Goal: Task Accomplishment & Management: Use online tool/utility

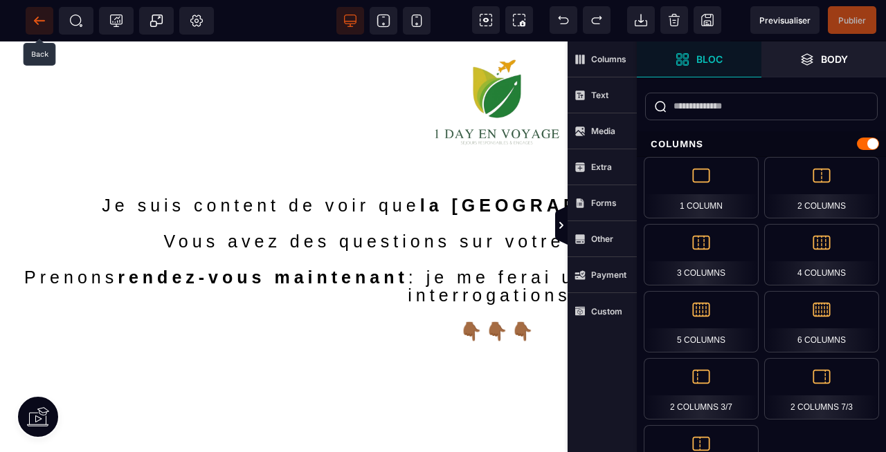
click at [35, 25] on icon at bounding box center [40, 21] width 14 height 14
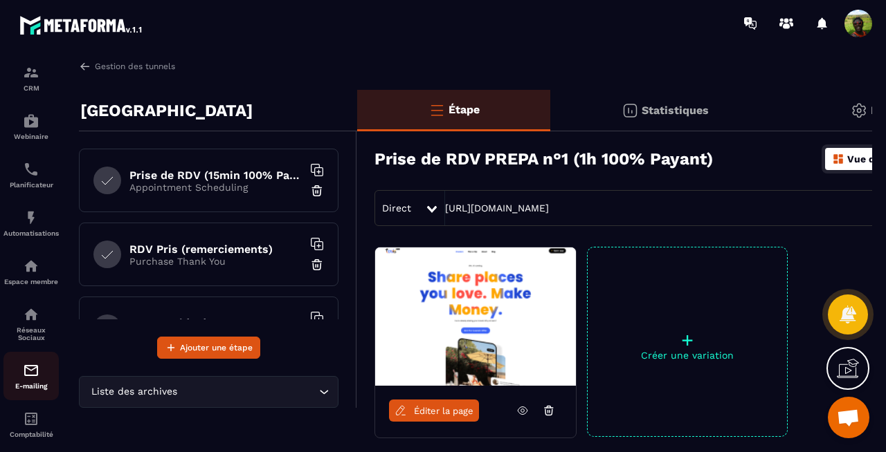
scroll to position [77, 0]
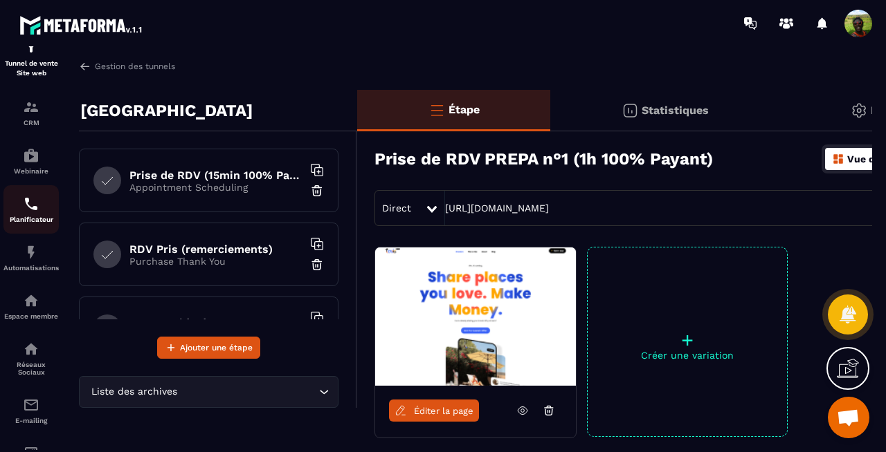
click at [29, 209] on img at bounding box center [31, 204] width 17 height 17
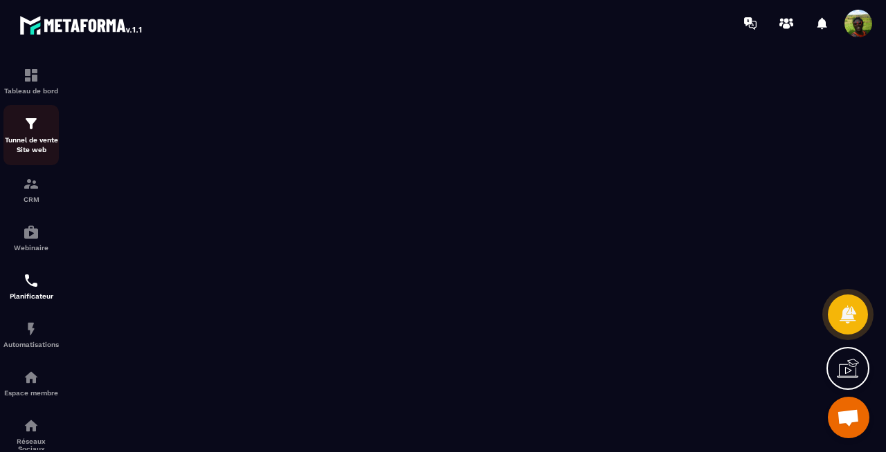
click at [26, 149] on p "Tunnel de vente Site web" at bounding box center [30, 145] width 55 height 19
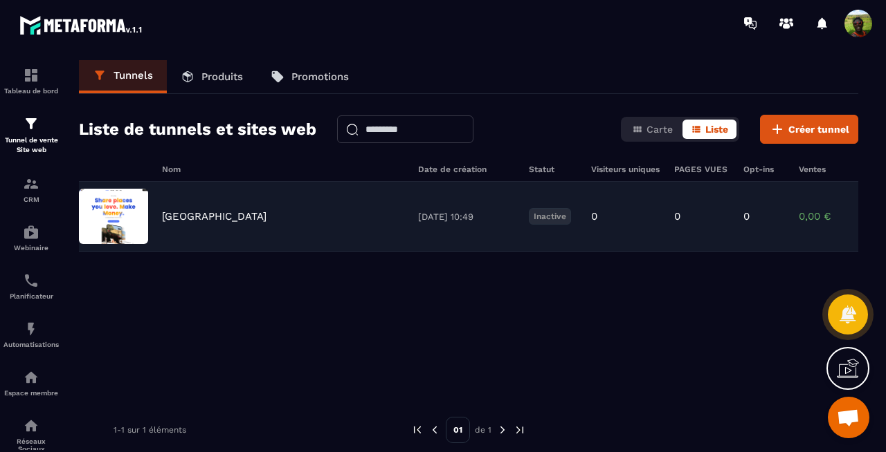
click at [201, 217] on p "[GEOGRAPHIC_DATA]" at bounding box center [214, 216] width 104 height 12
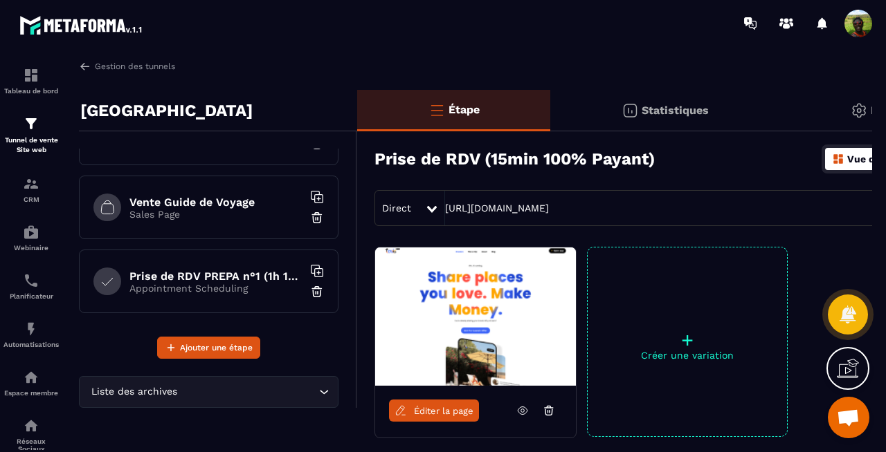
scroll to position [125, 0]
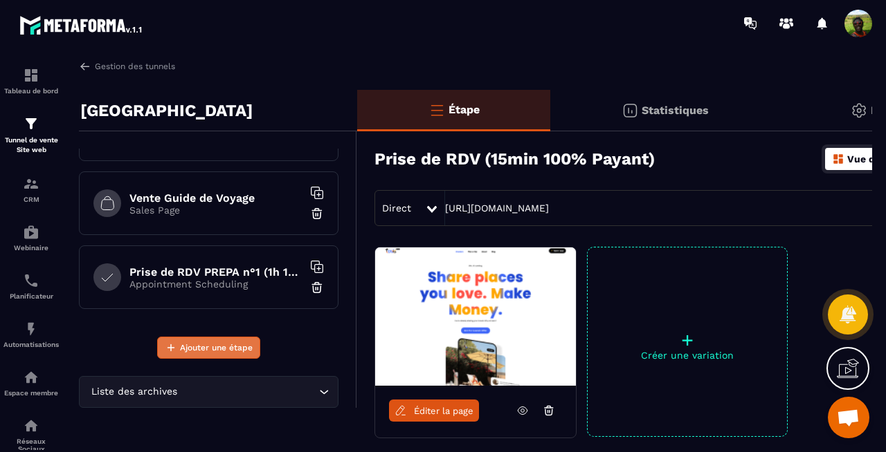
click at [206, 342] on span "Ajouter une étape" at bounding box center [216, 348] width 73 height 14
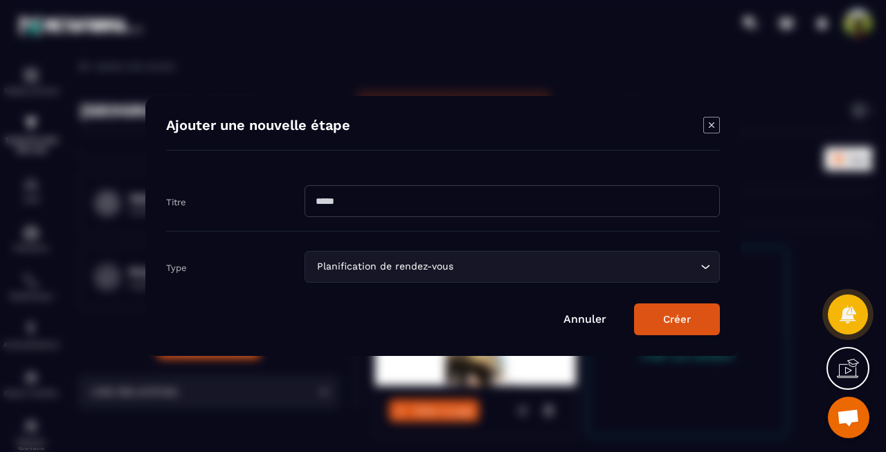
click at [420, 264] on div "Planification de rendez-vous" at bounding box center [505, 266] width 386 height 15
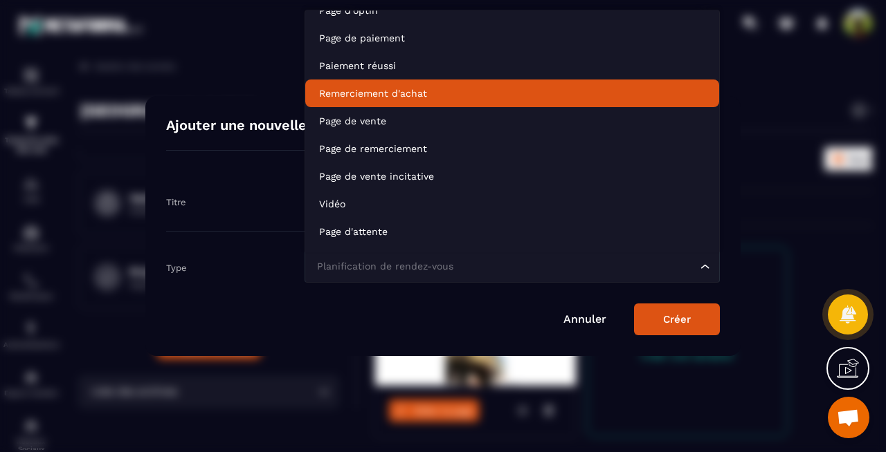
scroll to position [77, 0]
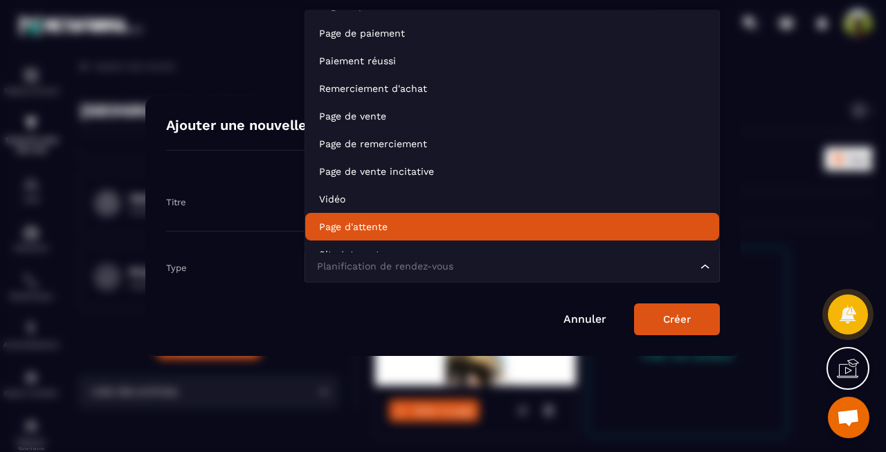
click at [587, 322] on link "Annuler" at bounding box center [584, 319] width 43 height 13
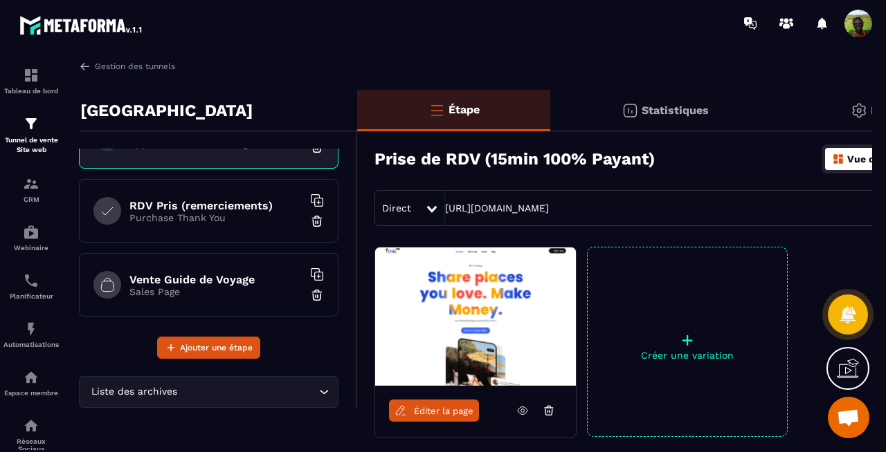
scroll to position [0, 0]
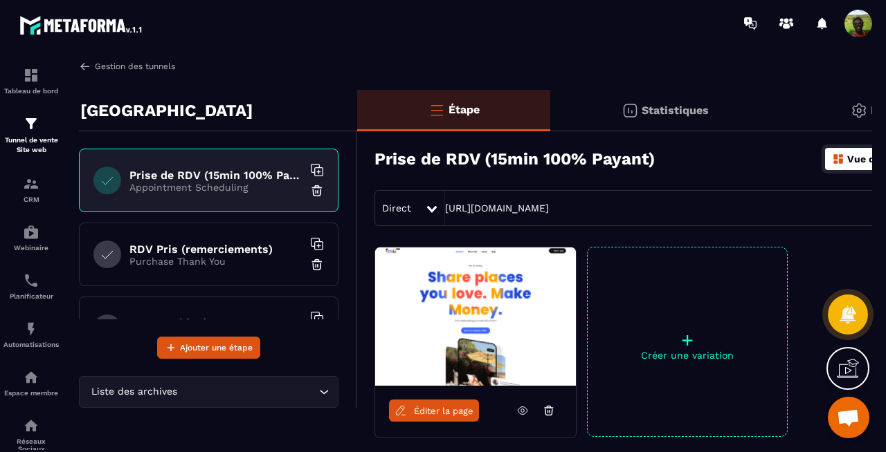
click at [109, 68] on link "Gestion des tunnels" at bounding box center [127, 66] width 96 height 12
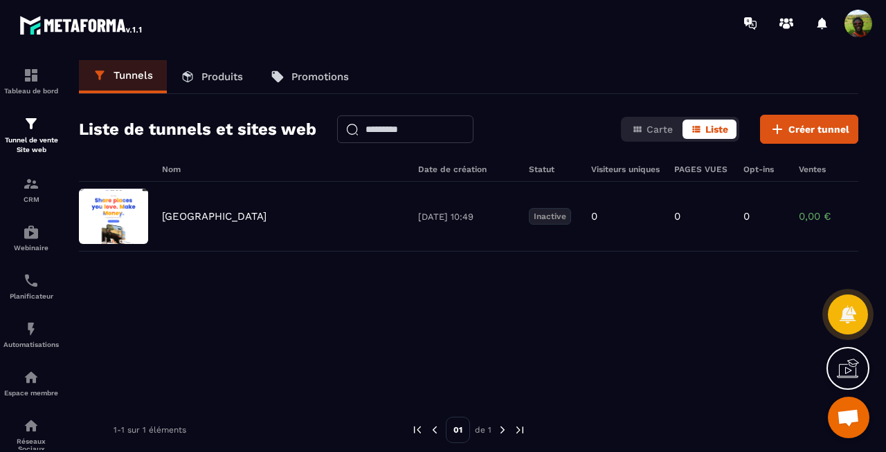
click at [220, 77] on p "Produits" at bounding box center [222, 77] width 42 height 12
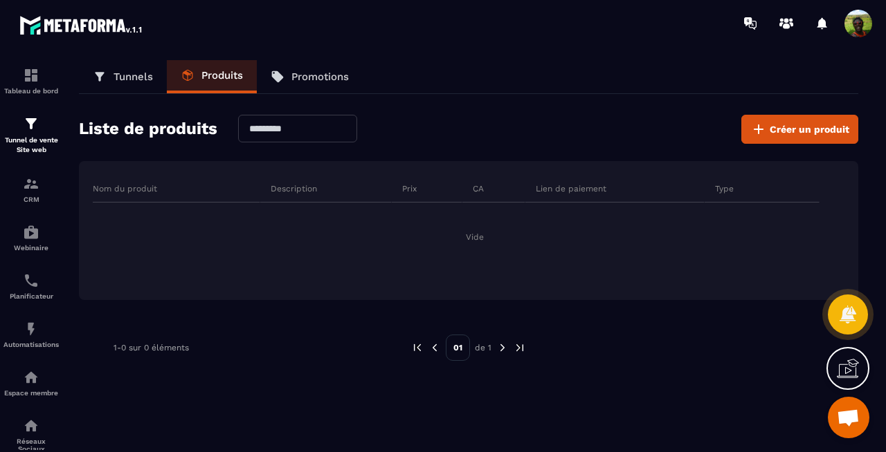
click at [122, 71] on p "Tunnels" at bounding box center [132, 77] width 39 height 12
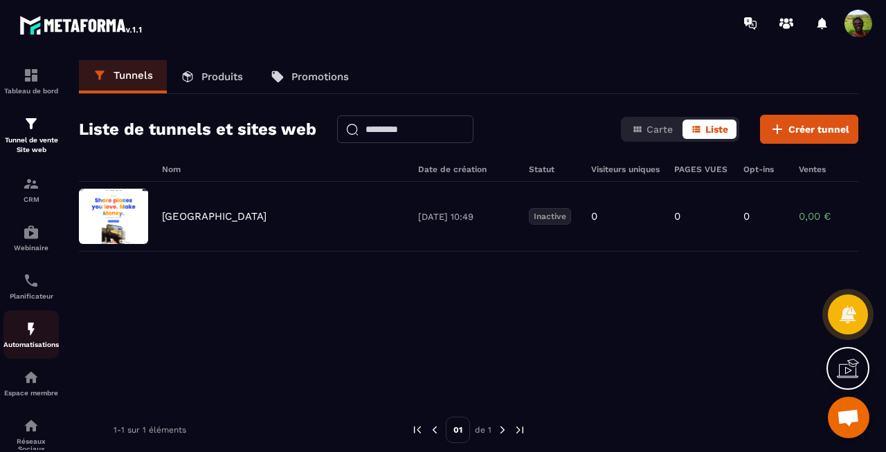
click at [33, 329] on img at bounding box center [31, 329] width 17 height 17
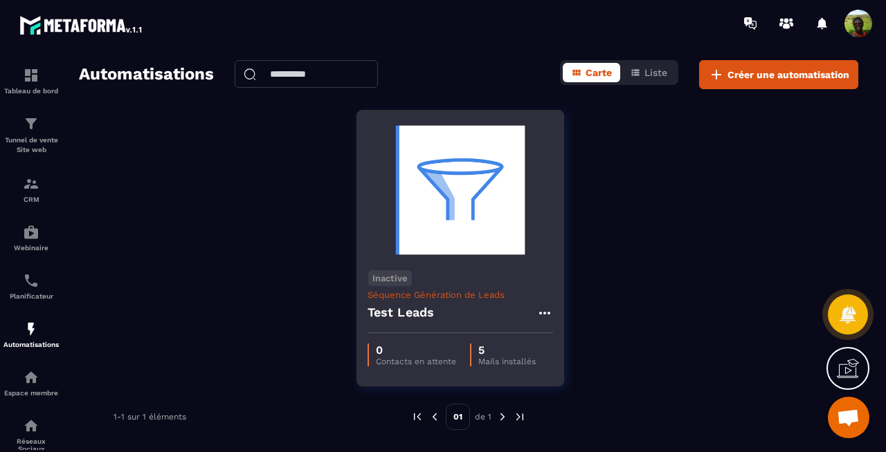
click at [495, 200] on img at bounding box center [459, 190] width 185 height 138
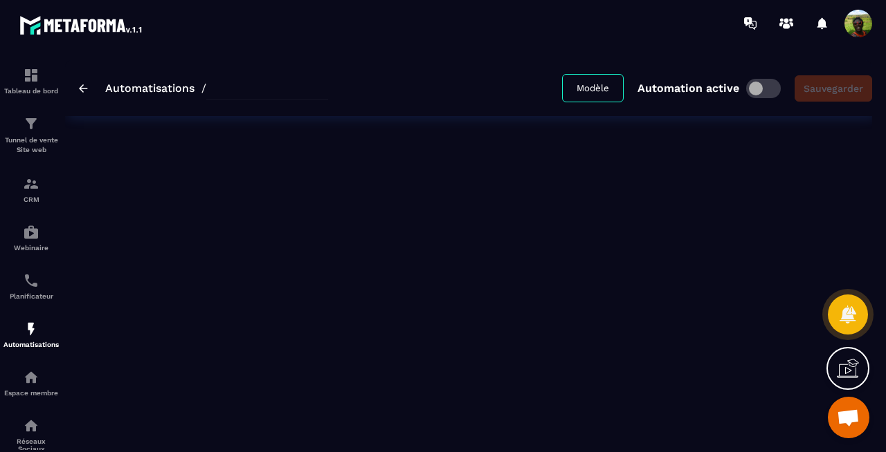
type input "**********"
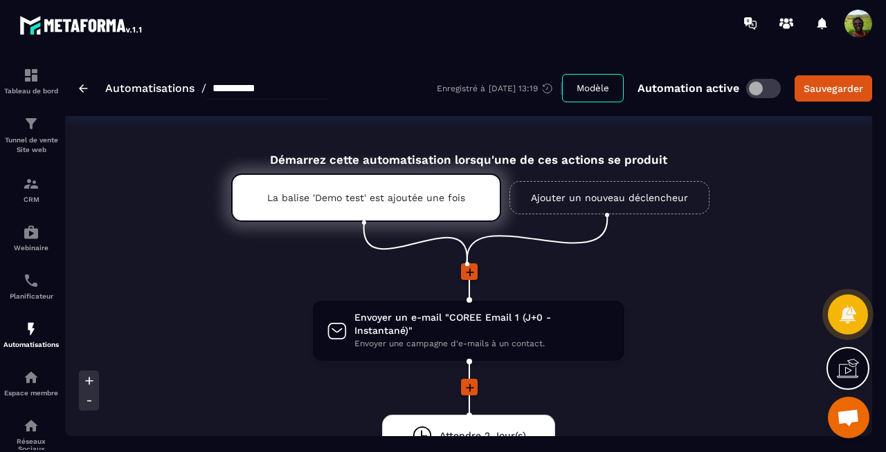
click at [588, 195] on link "Ajouter un nouveau déclencheur" at bounding box center [609, 197] width 200 height 33
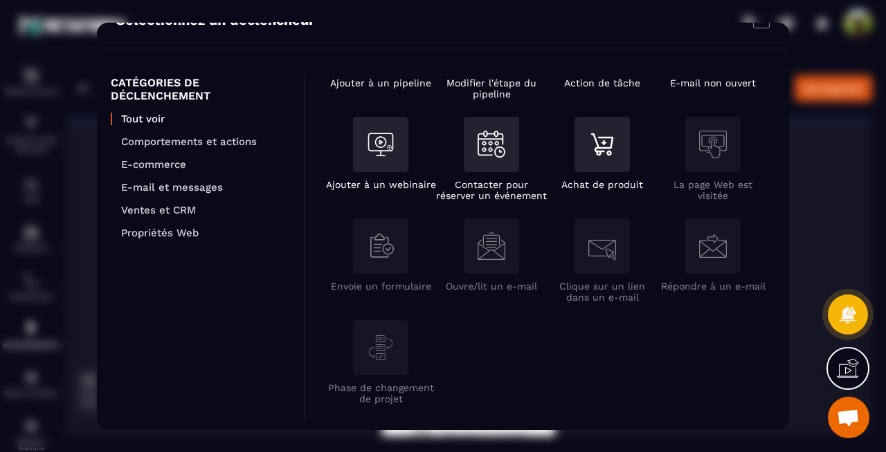
scroll to position [33, 0]
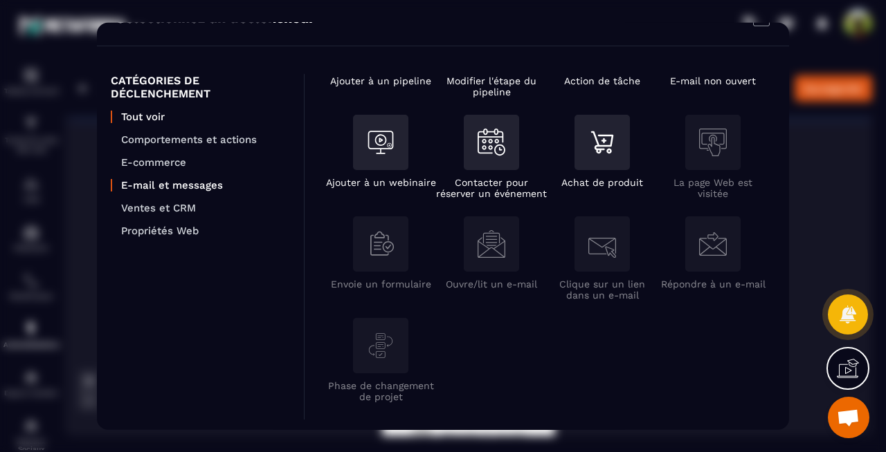
click at [172, 187] on p "E-mail et messages" at bounding box center [205, 185] width 169 height 12
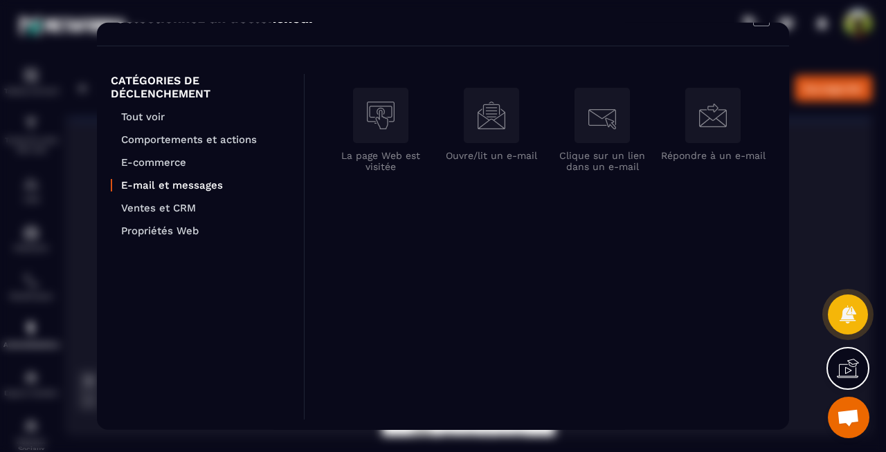
scroll to position [0, 0]
click at [170, 160] on p "E-commerce" at bounding box center [205, 162] width 169 height 12
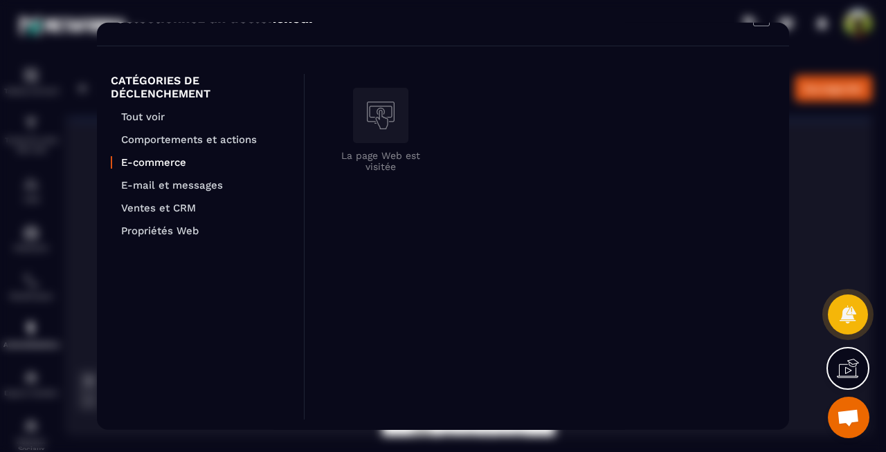
click at [169, 192] on ul "Tout voir Comportements et actions E-commerce E-mail et messages Ventes et CRM …" at bounding box center [200, 174] width 179 height 127
click at [163, 187] on p "E-mail et messages" at bounding box center [205, 185] width 169 height 12
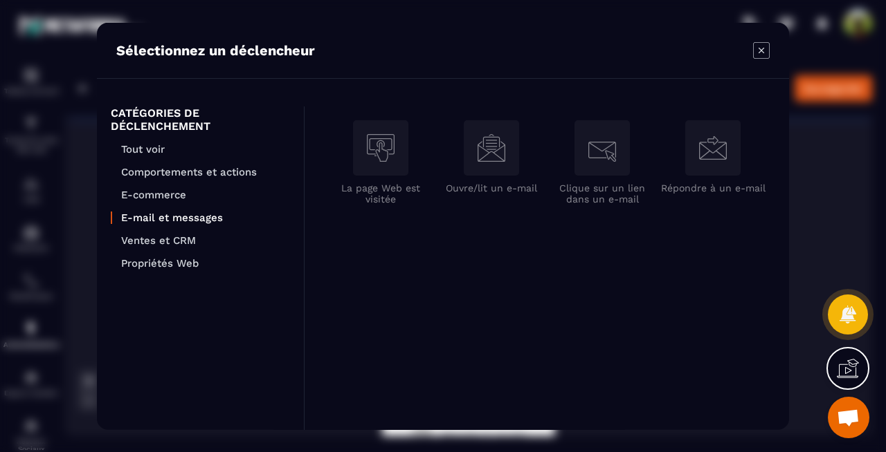
click at [765, 50] on icon "Modal window" at bounding box center [761, 50] width 17 height 17
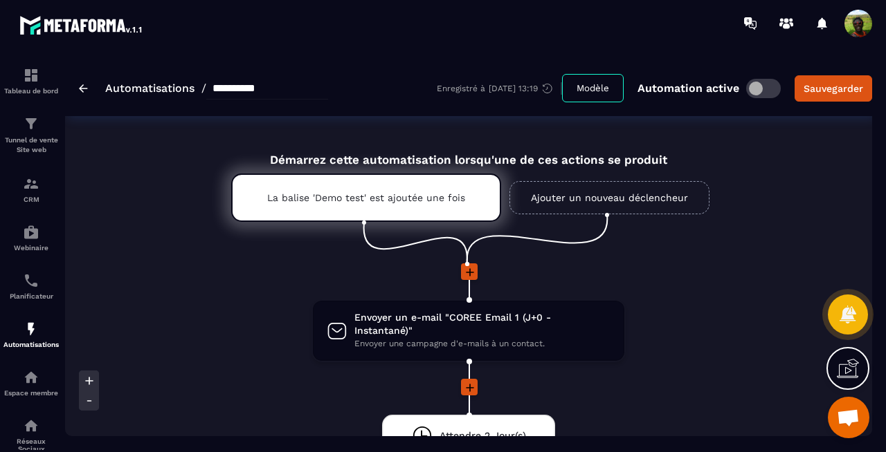
click at [468, 275] on icon at bounding box center [470, 273] width 14 height 14
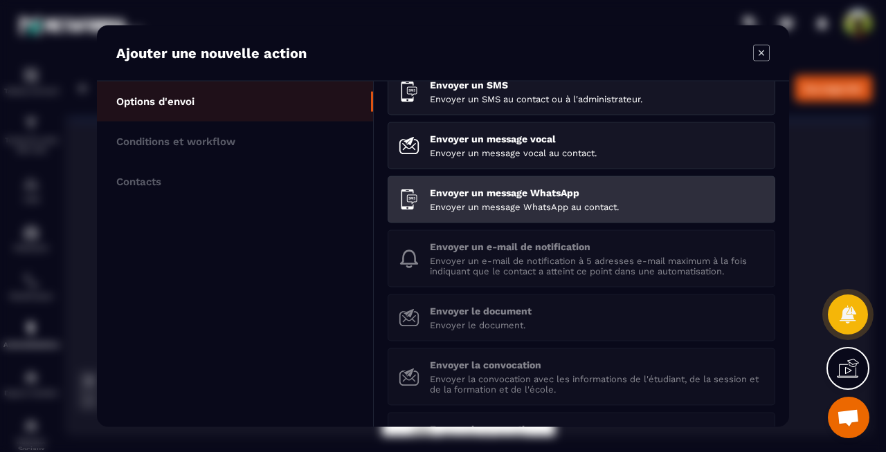
scroll to position [194, 0]
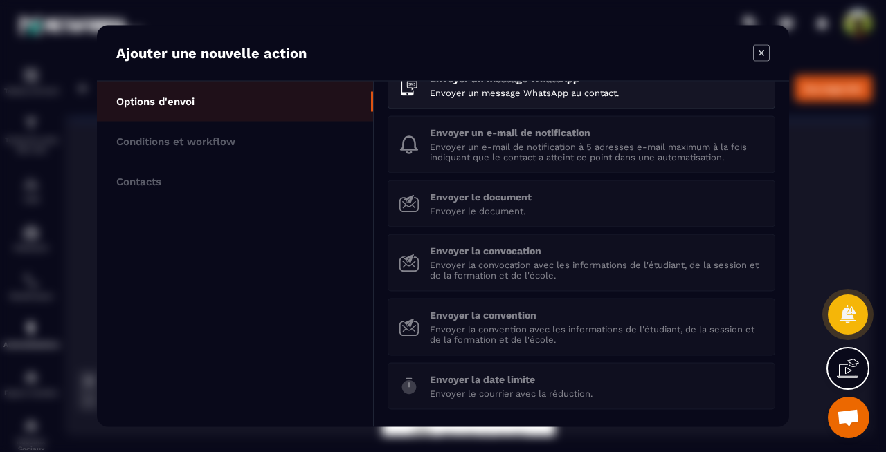
click at [760, 53] on icon "Modal window" at bounding box center [761, 53] width 17 height 17
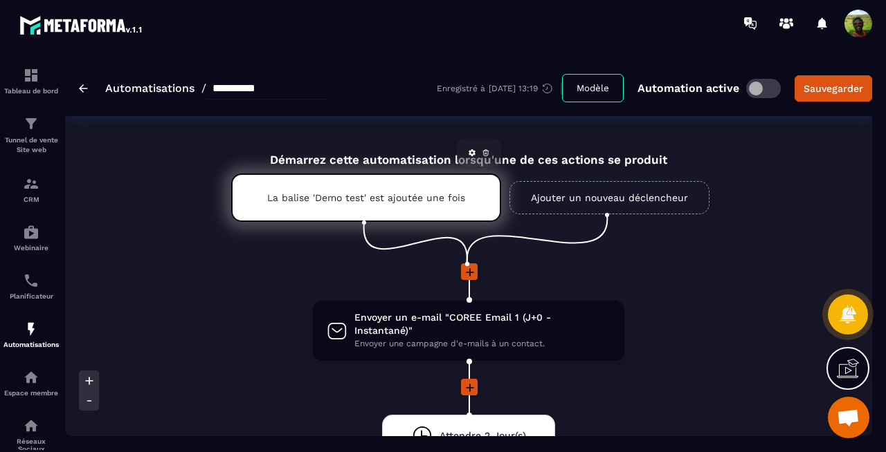
click at [470, 156] on icon at bounding box center [472, 153] width 8 height 8
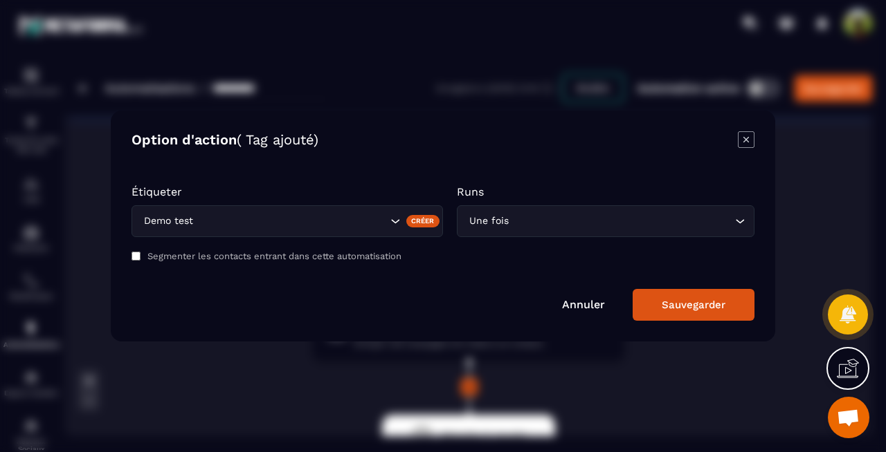
click at [397, 224] on icon "Search for option" at bounding box center [395, 221] width 14 height 14
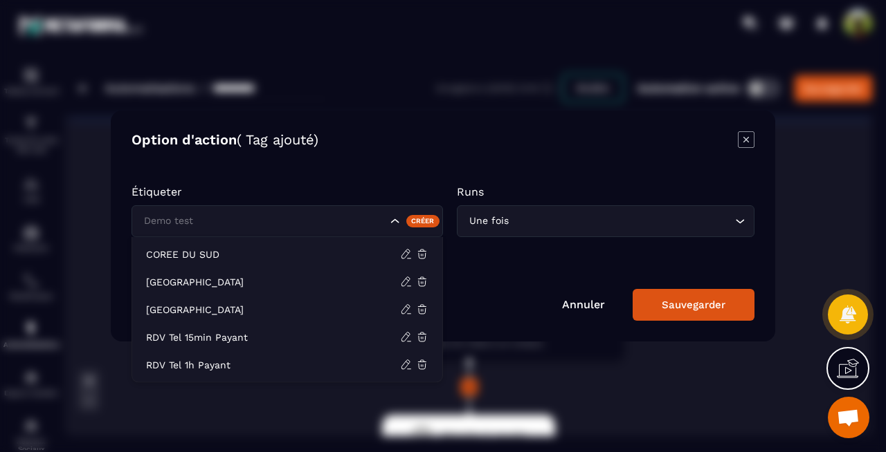
click at [408, 155] on div "Option d'action ( Tag ajouté) Étiqueter Demo test Créer Runs Une fois Loading..…" at bounding box center [443, 226] width 664 height 231
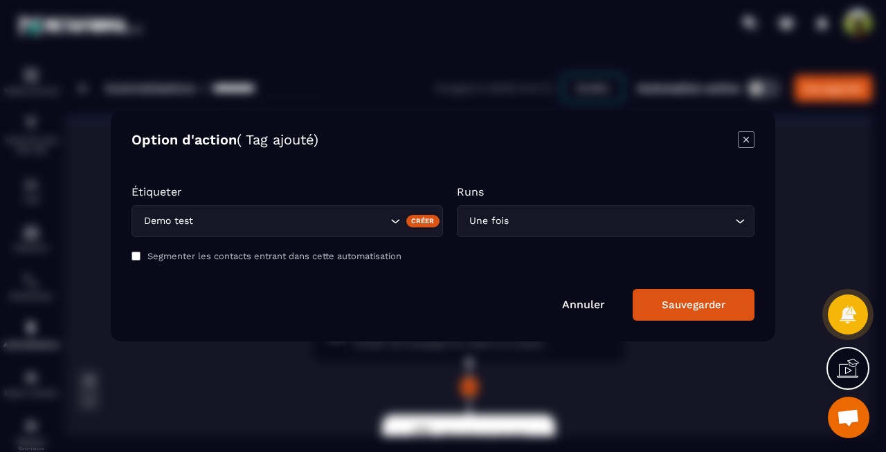
click at [739, 219] on icon "Search for option" at bounding box center [740, 221] width 14 height 14
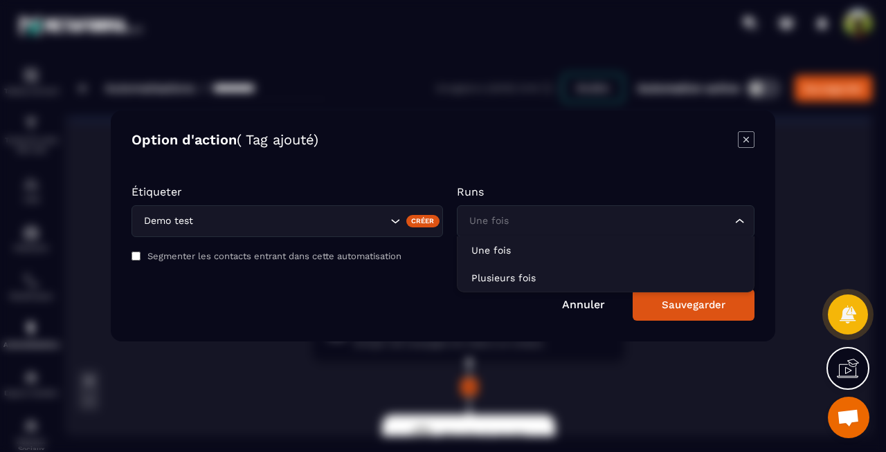
click at [689, 165] on div "Option d'action ( Tag ajouté) Étiqueter Demo test Créer Runs Une fois Loading..…" at bounding box center [443, 226] width 664 height 231
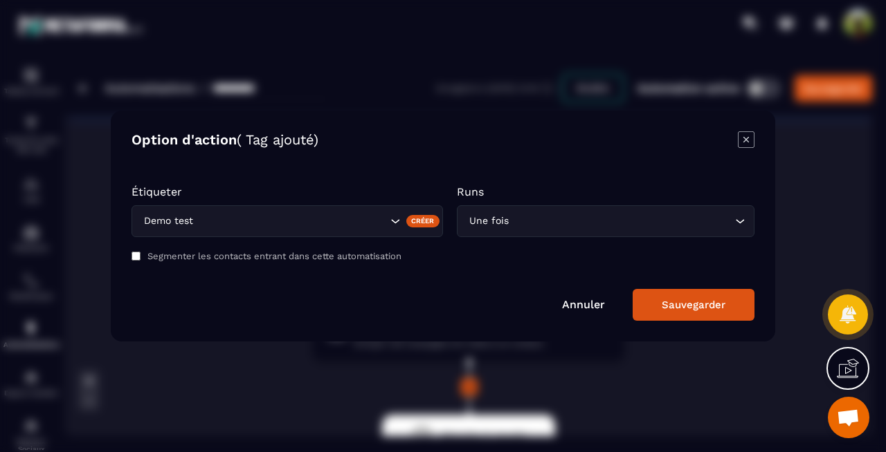
click at [746, 143] on icon "Modal window" at bounding box center [746, 139] width 17 height 17
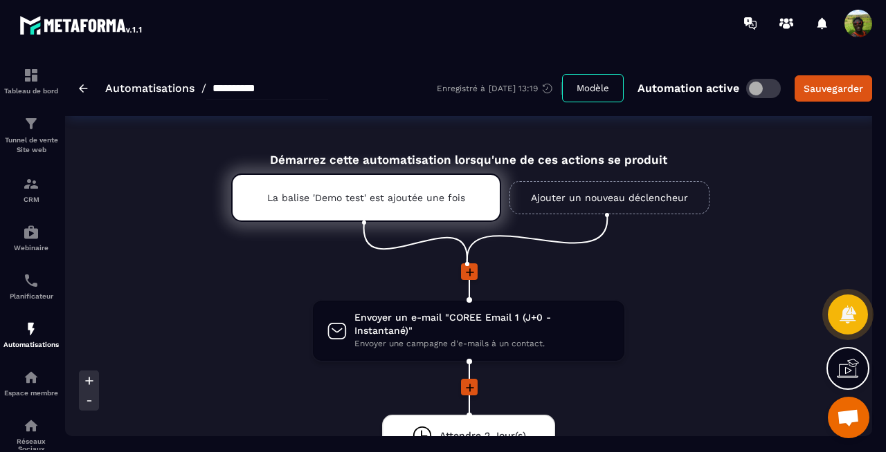
click at [770, 92] on span at bounding box center [763, 88] width 35 height 19
click at [624, 201] on link "Ajouter un nouveau déclencheur" at bounding box center [609, 197] width 200 height 33
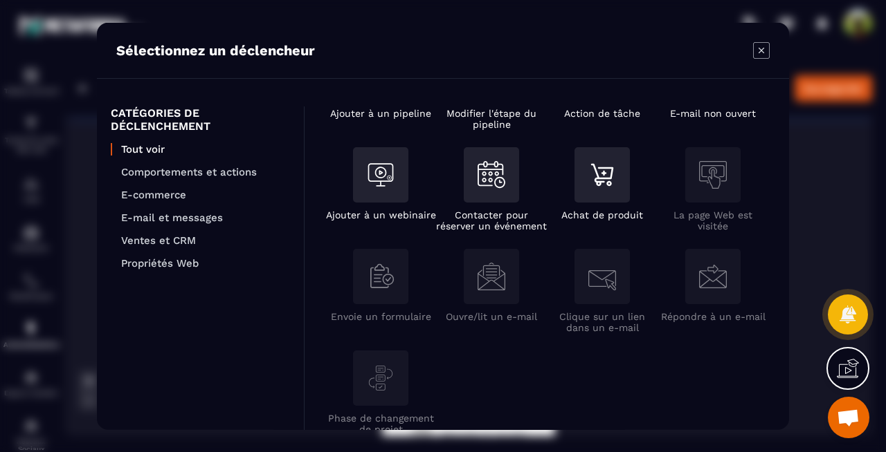
scroll to position [0, 0]
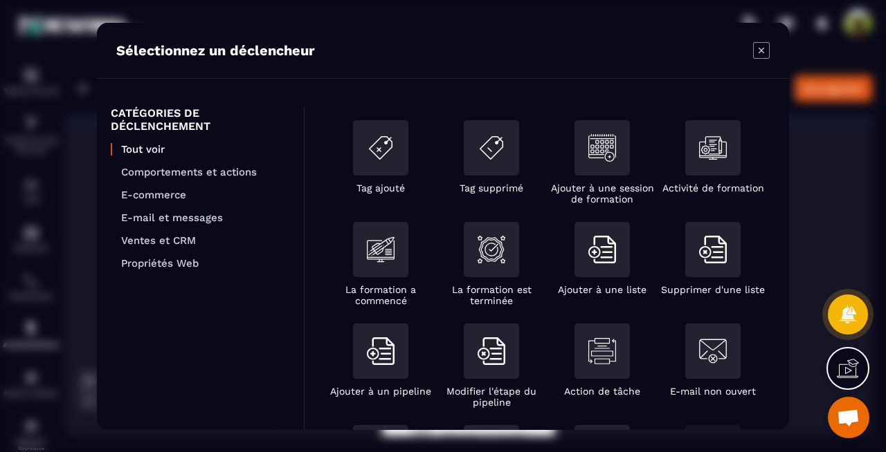
click at [758, 60] on div "Sélectionnez un déclencheur" at bounding box center [443, 51] width 692 height 56
click at [760, 51] on icon "Modal window" at bounding box center [761, 50] width 17 height 17
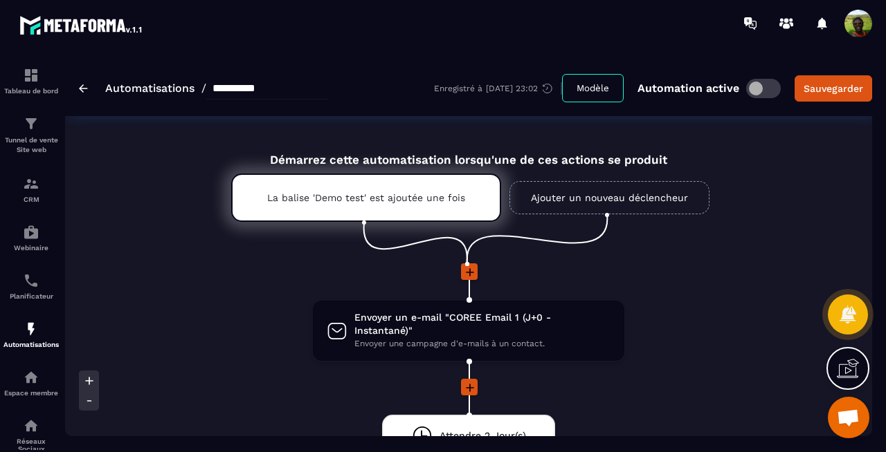
click at [750, 96] on label at bounding box center [763, 88] width 35 height 19
